Goal: Information Seeking & Learning: Learn about a topic

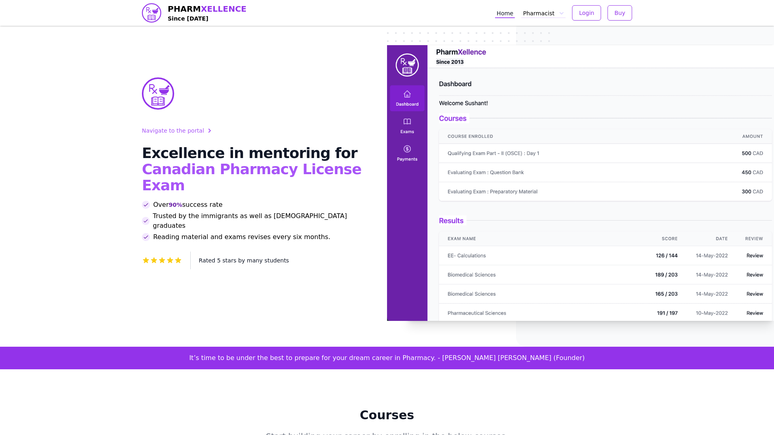
click at [546, 14] on button "Pharmacist" at bounding box center [544, 13] width 44 height 10
click at [539, 40] on link "MCQ" at bounding box center [566, 45] width 87 height 15
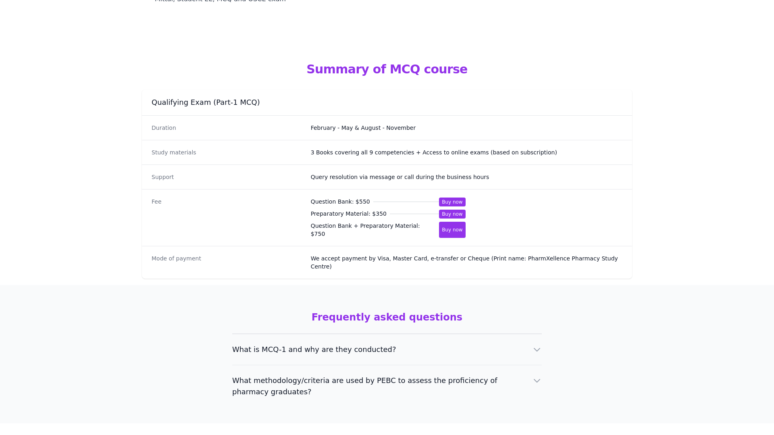
scroll to position [416, 0]
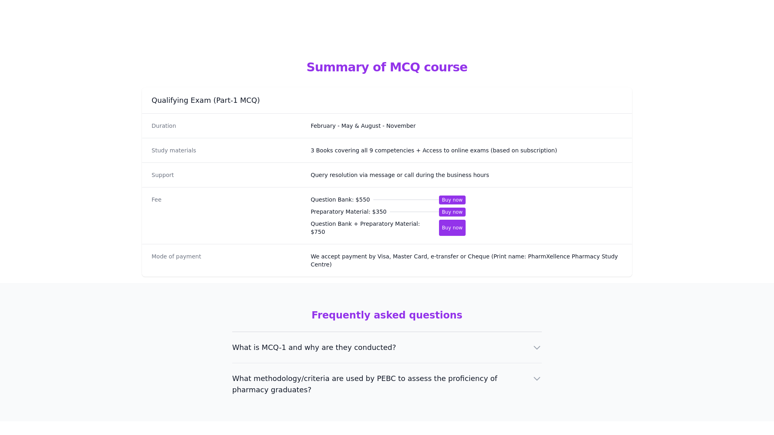
click at [396, 373] on span "What methodology/criteria are used by PEBC to assess the proficiency of pharmac…" at bounding box center [377, 384] width 290 height 23
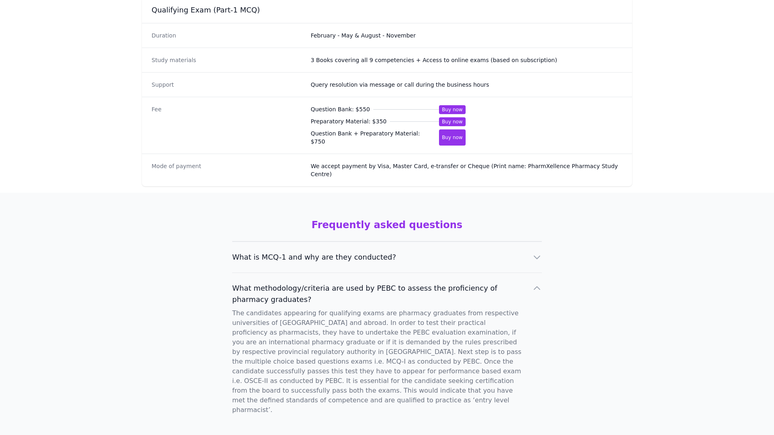
scroll to position [0, 0]
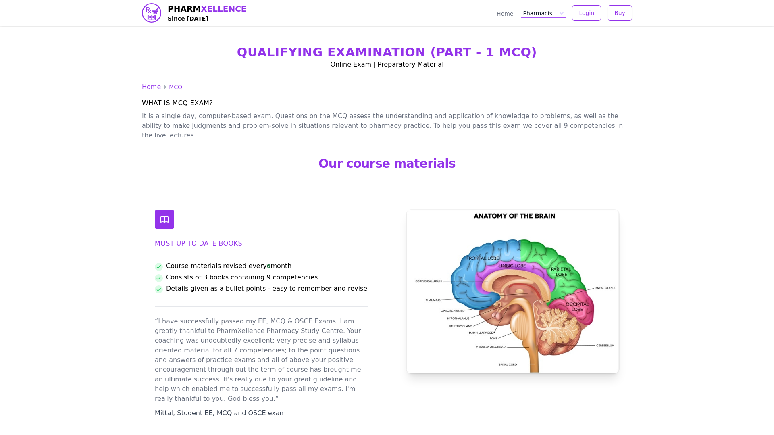
click at [505, 13] on link "Home" at bounding box center [505, 13] width 20 height 10
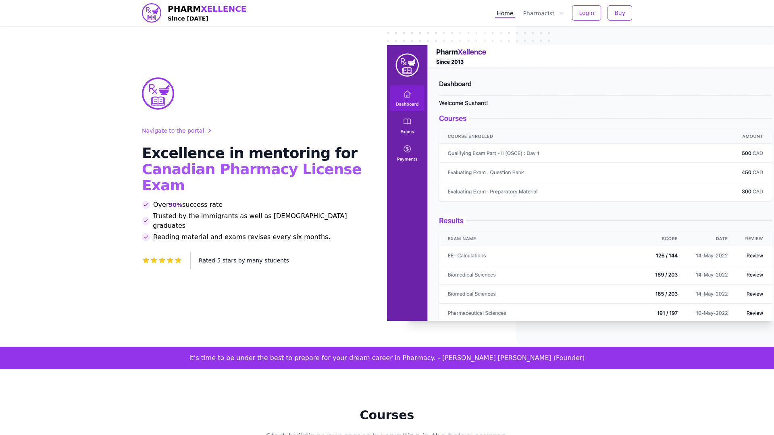
click at [161, 14] on img at bounding box center [151, 12] width 19 height 19
click at [178, 13] on span "PHARM XELLENCE" at bounding box center [207, 8] width 79 height 11
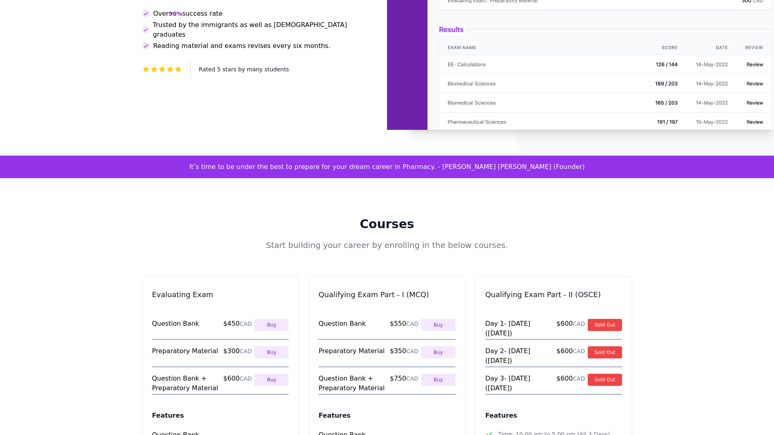
scroll to position [166, 0]
